Goal: Information Seeking & Learning: Find specific fact

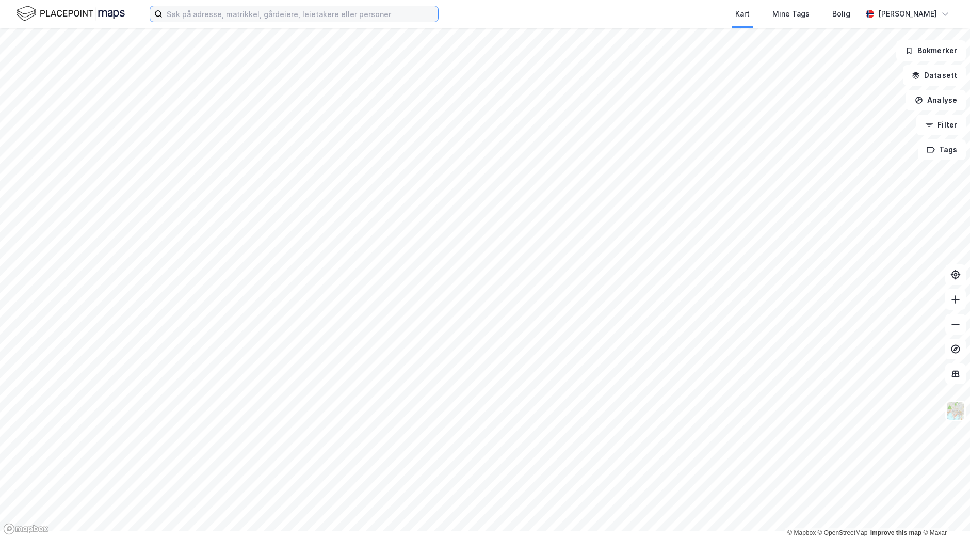
click at [224, 19] on input at bounding box center [301, 13] width 276 height 15
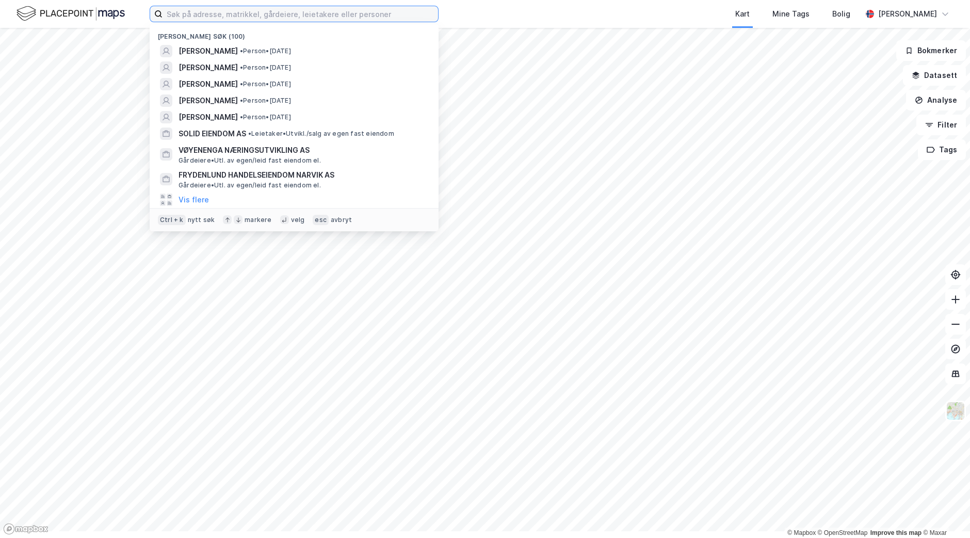
paste input "[PERSON_NAME]"
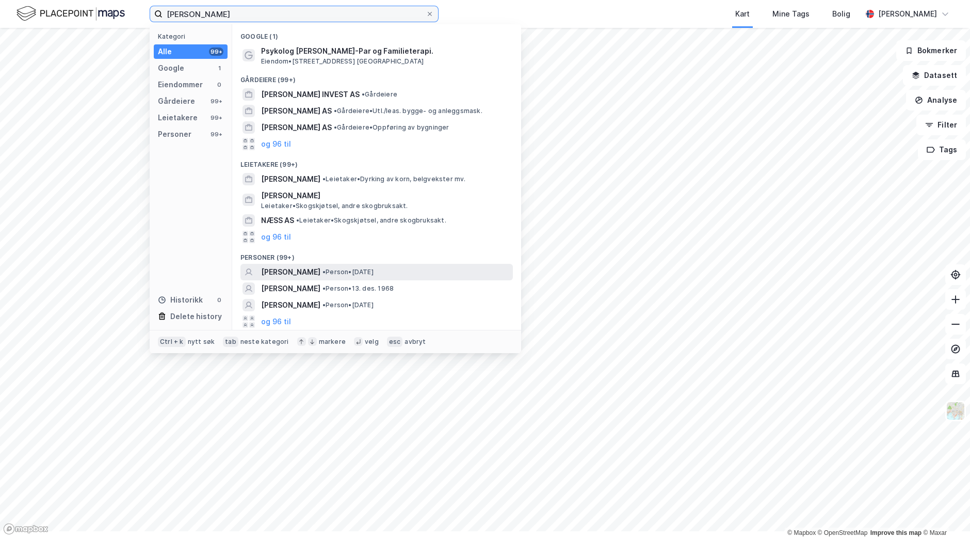
type input "[PERSON_NAME]"
click at [320, 278] on span "[PERSON_NAME]" at bounding box center [290, 272] width 59 height 12
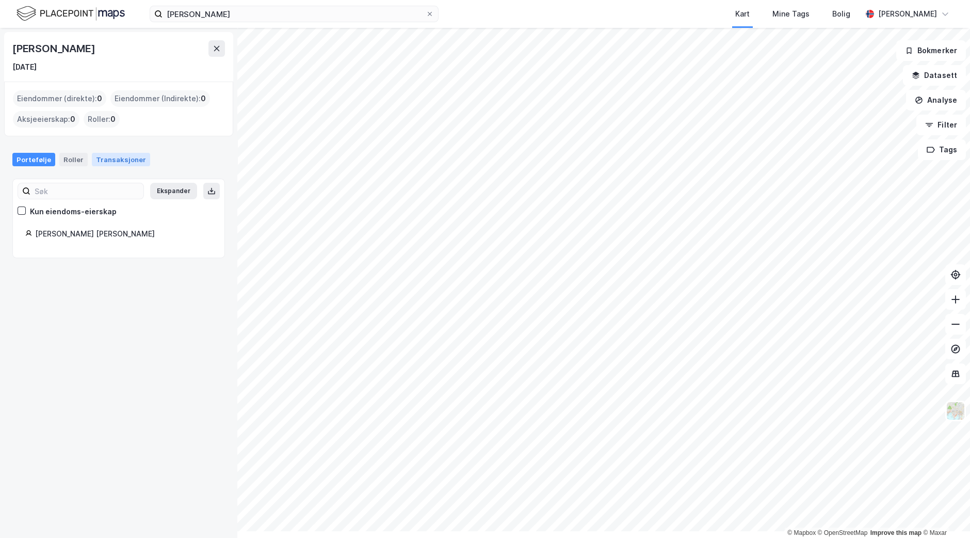
click at [138, 166] on div "Transaksjoner" at bounding box center [121, 159] width 58 height 13
click at [133, 166] on div "Transaksjoner" at bounding box center [121, 159] width 58 height 13
